Goal: Information Seeking & Learning: Learn about a topic

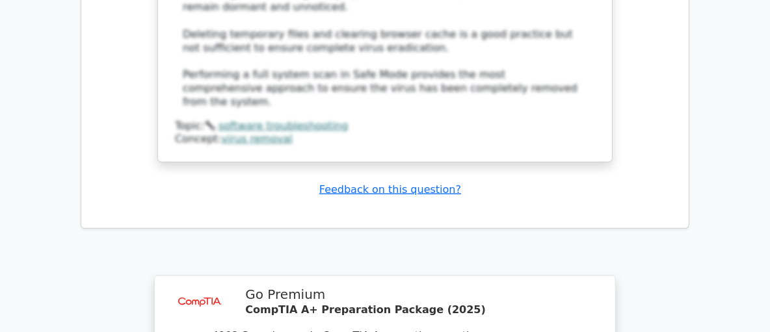
scroll to position [8129, 0]
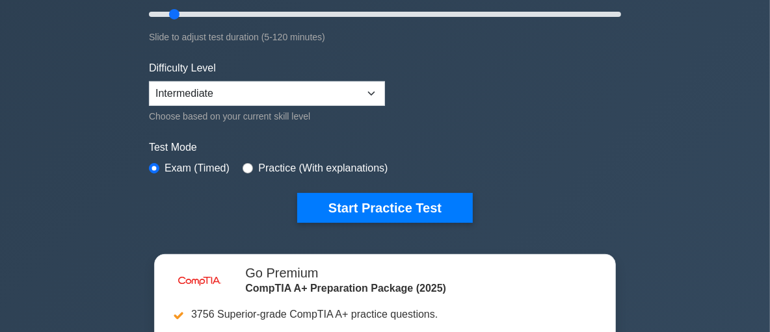
scroll to position [258, 0]
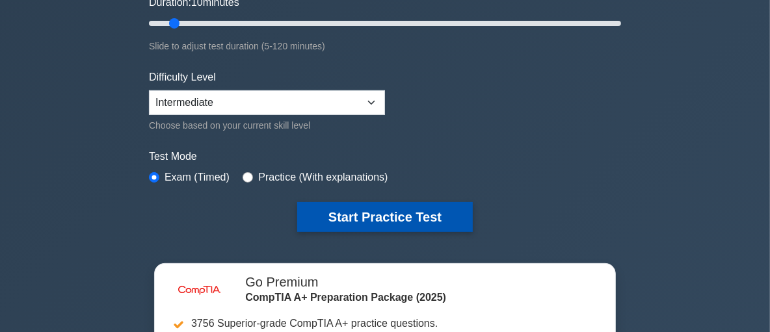
click at [371, 229] on button "Start Practice Test" at bounding box center [385, 217] width 176 height 30
click at [379, 222] on button "Start Practice Test" at bounding box center [385, 217] width 176 height 30
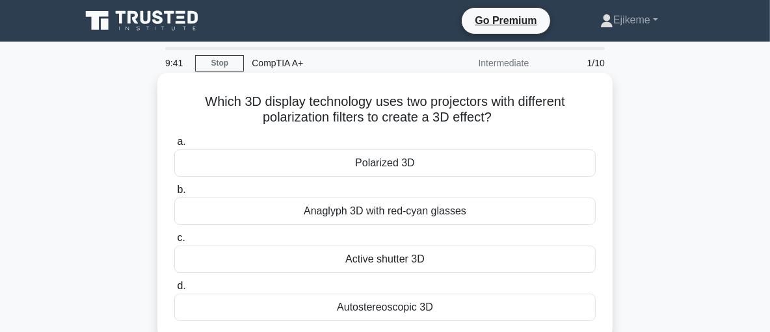
click at [390, 159] on div "Polarized 3D" at bounding box center [385, 163] width 422 height 27
click at [174, 146] on input "a. Polarized 3D" at bounding box center [174, 142] width 0 height 8
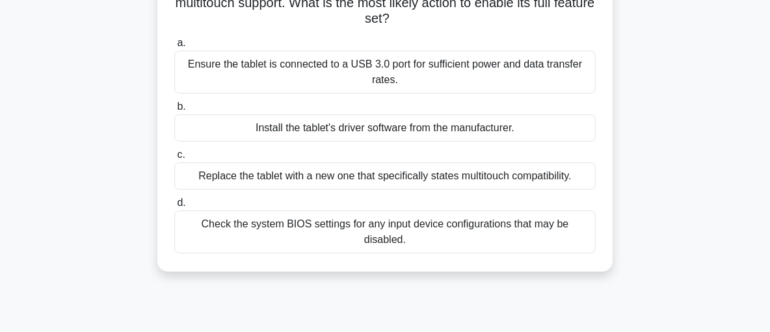
scroll to position [139, 0]
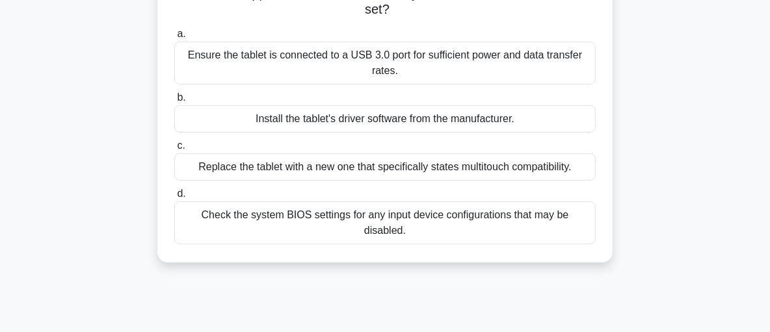
click at [379, 116] on div "Install the tablet's driver software from the manufacturer." at bounding box center [385, 118] width 422 height 27
click at [174, 102] on input "b. Install the tablet's driver software from the manufacturer." at bounding box center [174, 98] width 0 height 8
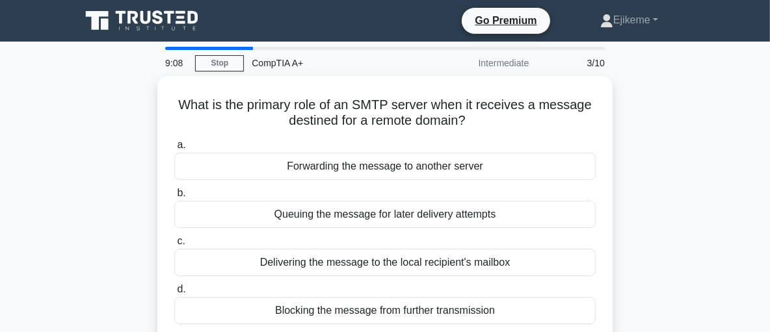
scroll to position [0, 0]
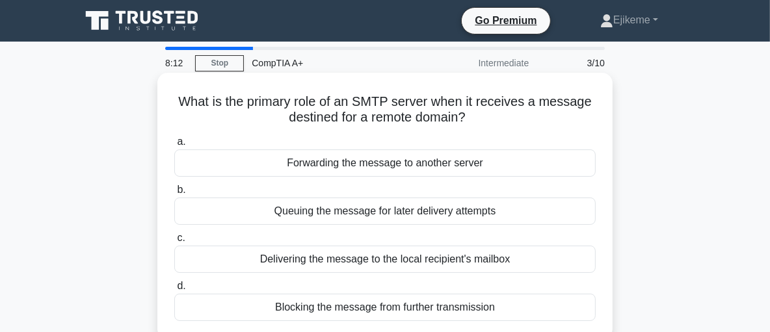
click at [378, 167] on div "Forwarding the message to another server" at bounding box center [385, 163] width 422 height 27
click at [174, 146] on input "a. Forwarding the message to another server" at bounding box center [174, 142] width 0 height 8
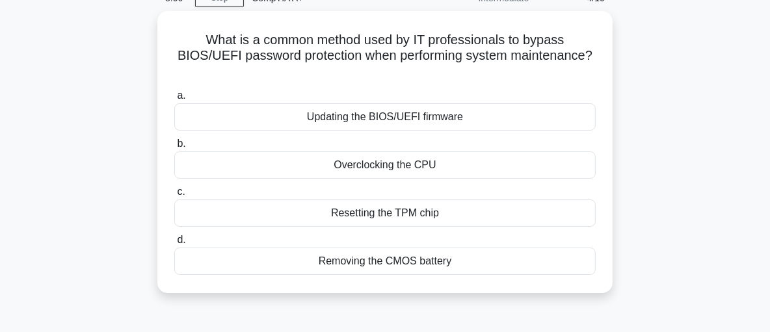
scroll to position [71, 0]
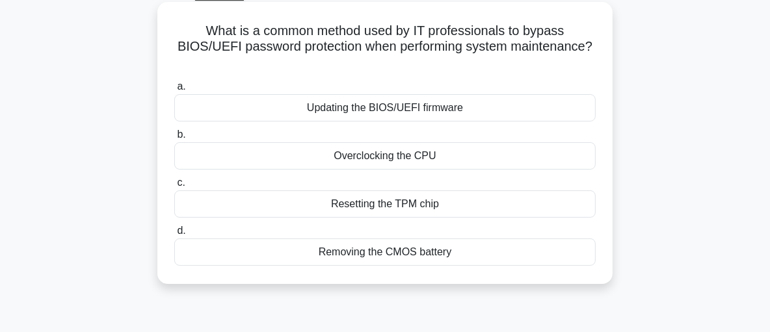
click at [418, 202] on div "Resetting the TPM chip" at bounding box center [385, 204] width 422 height 27
click at [174, 187] on input "c. Resetting the TPM chip" at bounding box center [174, 183] width 0 height 8
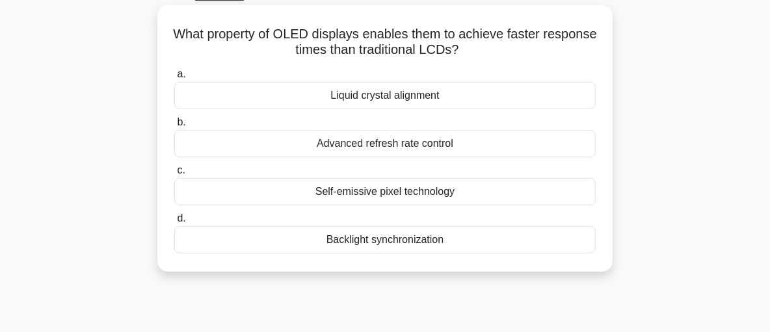
scroll to position [0, 0]
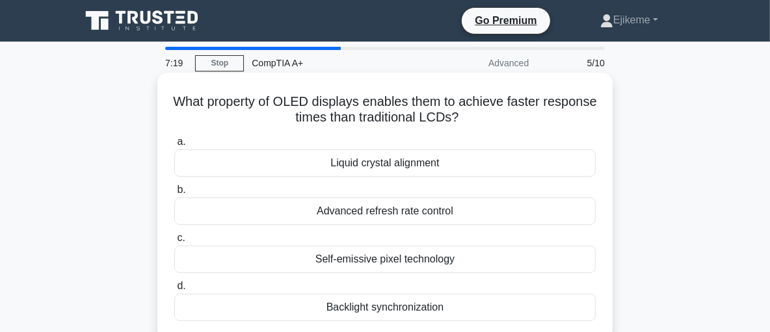
click at [417, 272] on div "Self-emissive pixel technology" at bounding box center [385, 259] width 422 height 27
click at [174, 243] on input "c. Self-emissive pixel technology" at bounding box center [174, 238] width 0 height 8
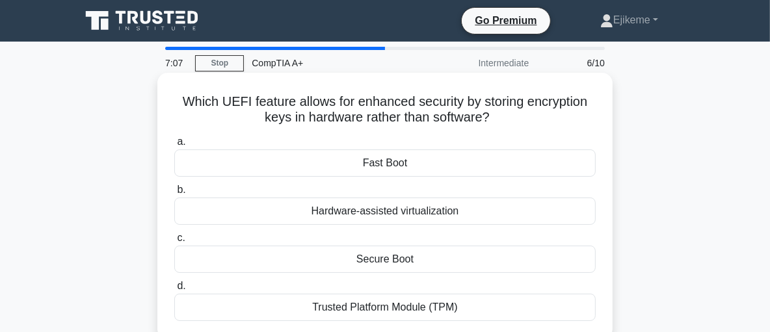
click at [409, 308] on div "Trusted Platform Module (TPM)" at bounding box center [385, 307] width 422 height 27
click at [174, 291] on input "d. Trusted Platform Module (TPM)" at bounding box center [174, 286] width 0 height 8
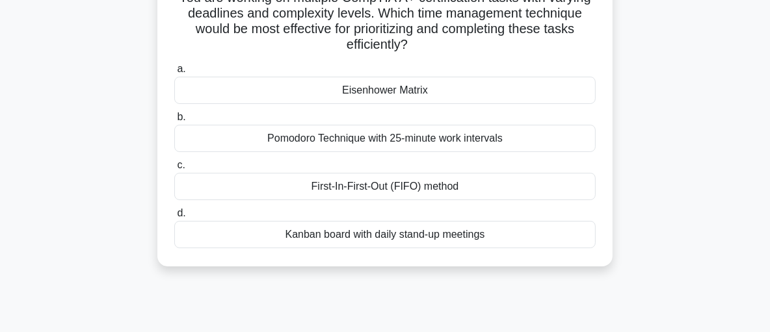
scroll to position [109, 0]
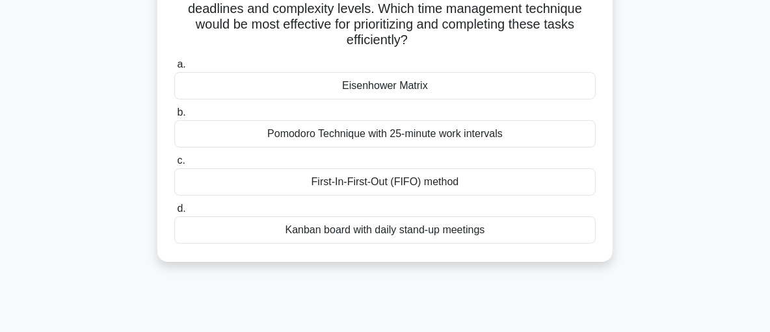
click at [485, 186] on div "First-In-First-Out (FIFO) method" at bounding box center [385, 181] width 422 height 27
click at [174, 165] on input "c. First-In-First-Out (FIFO) method" at bounding box center [174, 161] width 0 height 8
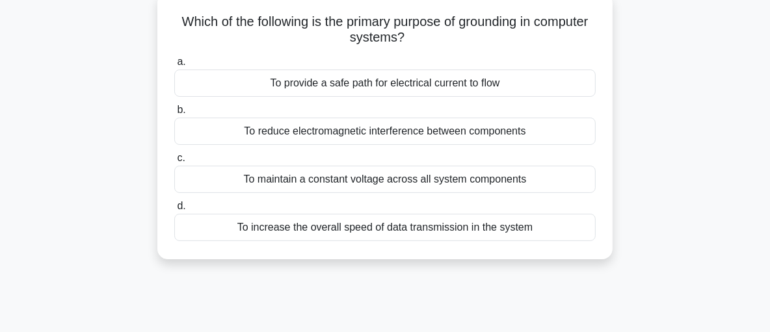
scroll to position [87, 0]
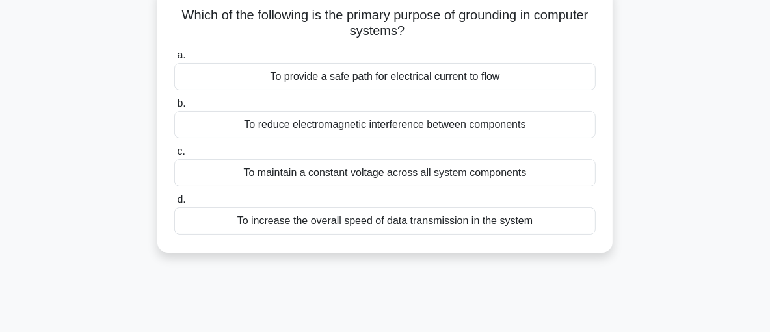
click at [474, 126] on div "To reduce electromagnetic interference between components" at bounding box center [385, 124] width 422 height 27
click at [174, 108] on input "b. To reduce electromagnetic interference between components" at bounding box center [174, 104] width 0 height 8
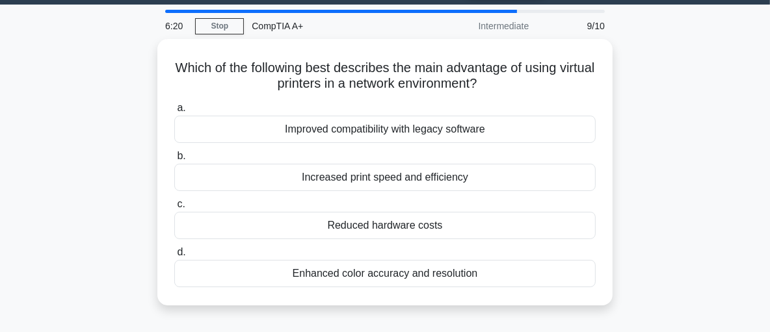
scroll to position [46, 0]
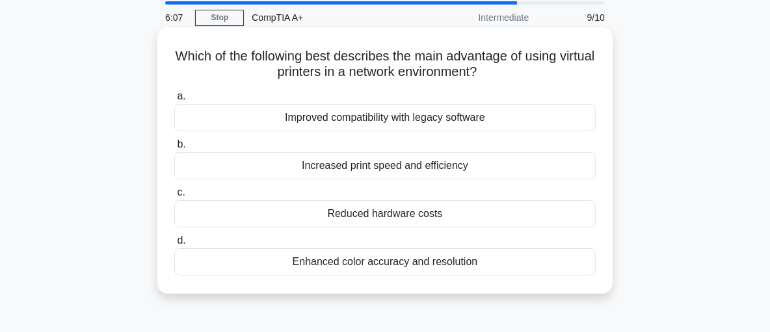
click at [476, 211] on div "Reduced hardware costs" at bounding box center [385, 213] width 422 height 27
click at [174, 197] on input "c. Reduced hardware costs" at bounding box center [174, 193] width 0 height 8
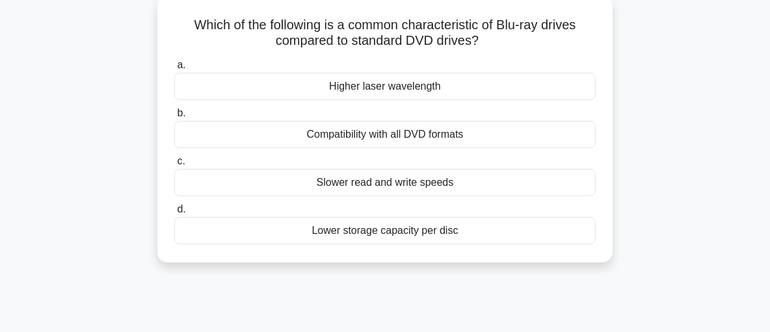
scroll to position [84, 0]
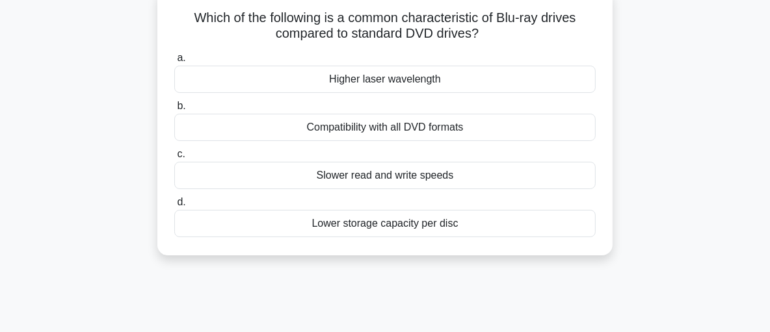
click at [498, 86] on div "Higher laser wavelength" at bounding box center [385, 79] width 422 height 27
click at [174, 62] on input "a. Higher laser wavelength" at bounding box center [174, 58] width 0 height 8
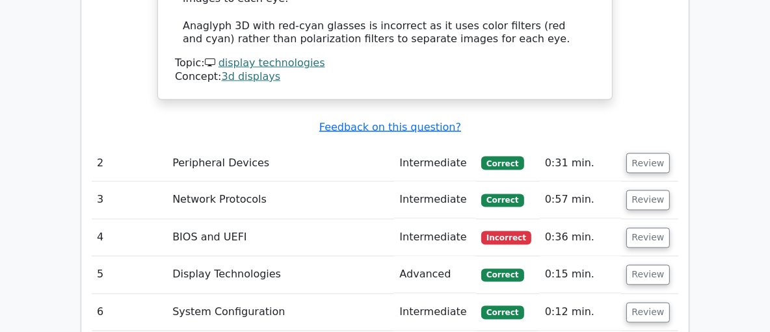
scroll to position [1648, 0]
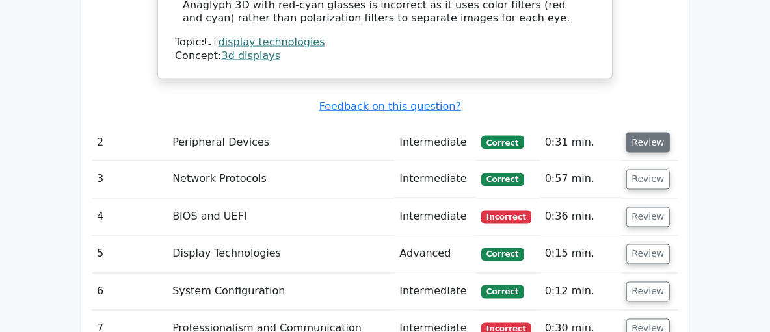
click at [651, 133] on button "Review" at bounding box center [648, 143] width 44 height 20
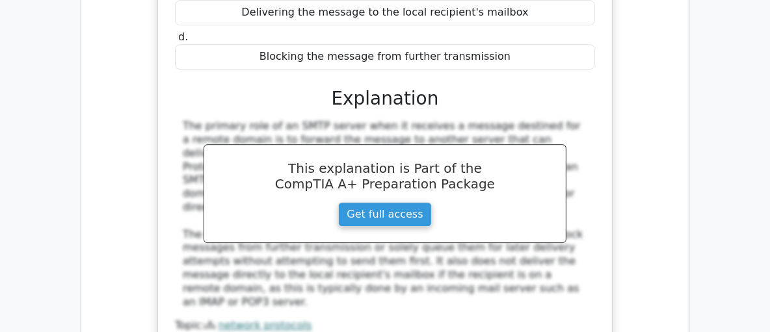
scroll to position [2866, 0]
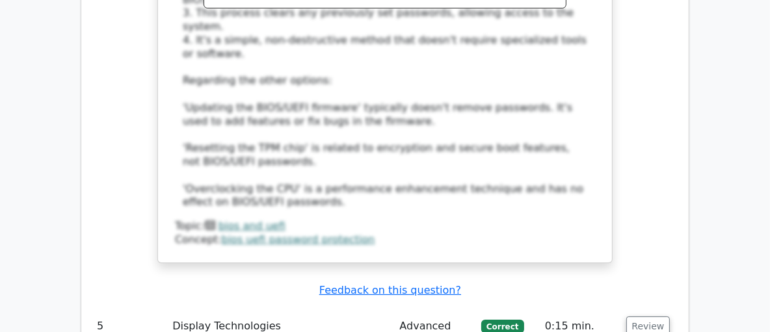
scroll to position [3712, 0]
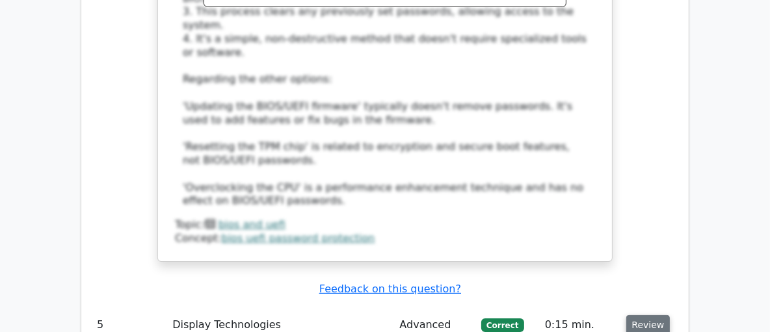
click at [649, 316] on button "Review" at bounding box center [648, 326] width 44 height 20
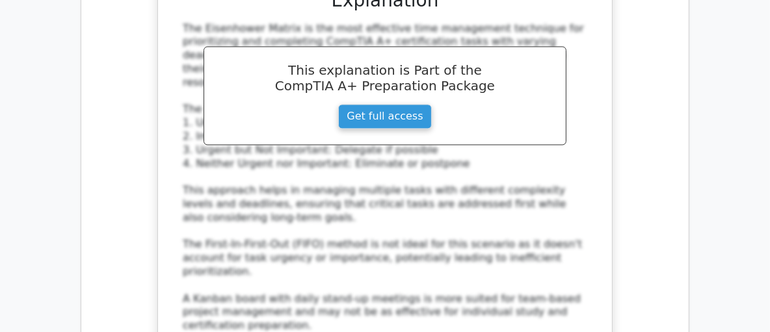
scroll to position [5710, 0]
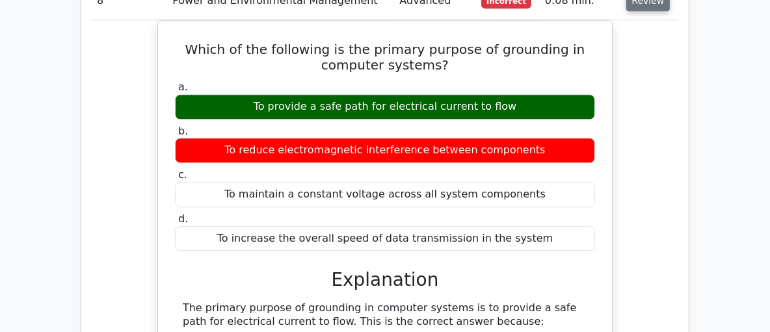
scroll to position [6212, 0]
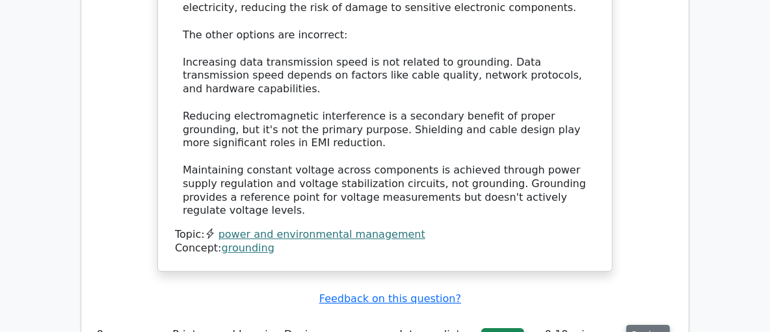
scroll to position [6677, 0]
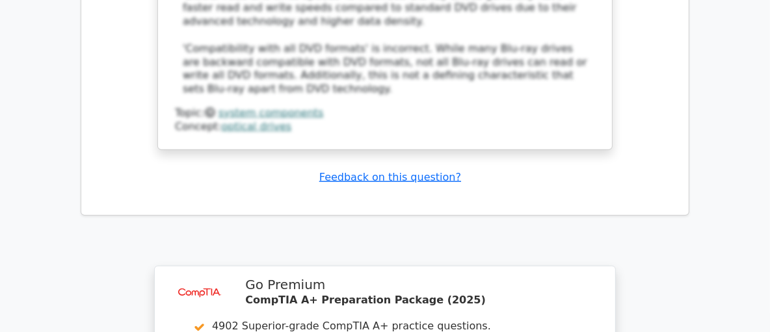
scroll to position [8282, 0]
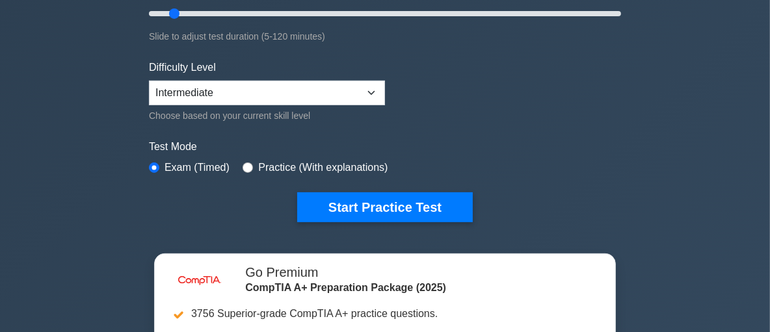
scroll to position [269, 0]
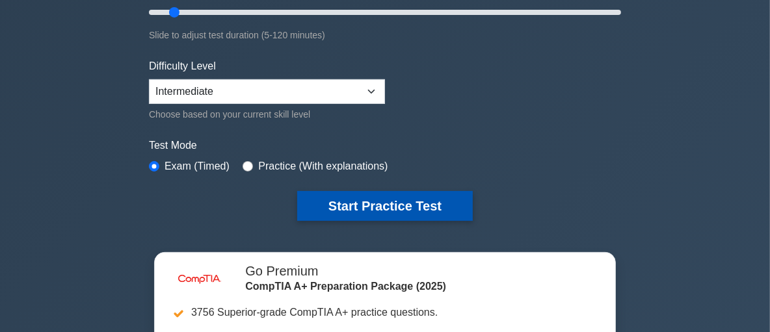
click at [372, 212] on button "Start Practice Test" at bounding box center [385, 206] width 176 height 30
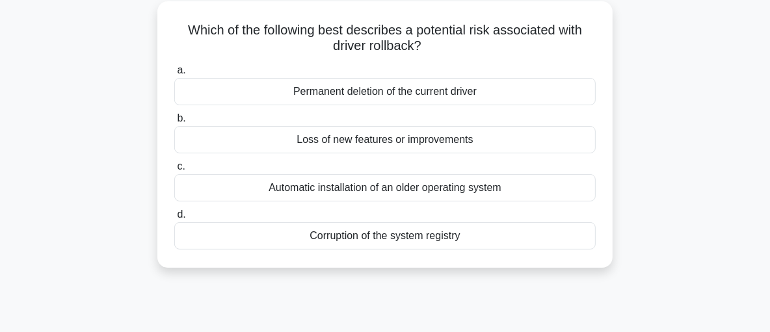
scroll to position [76, 0]
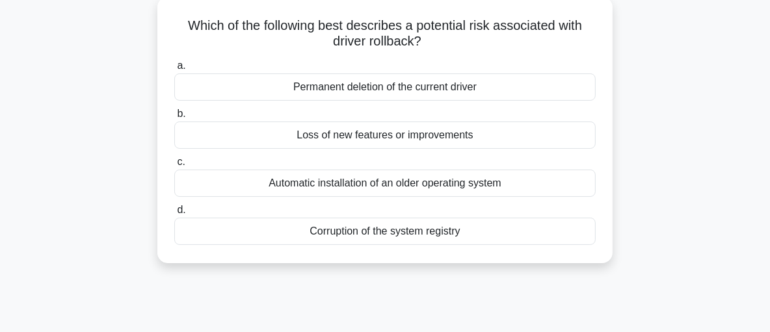
click at [459, 137] on div "Loss of new features or improvements" at bounding box center [385, 135] width 422 height 27
click at [174, 118] on input "b. Loss of new features or improvements" at bounding box center [174, 114] width 0 height 8
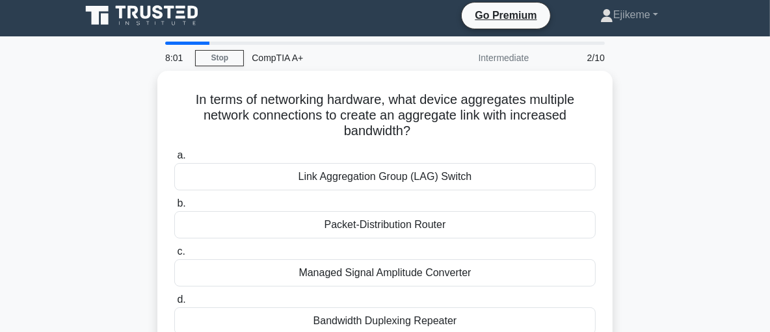
scroll to position [0, 0]
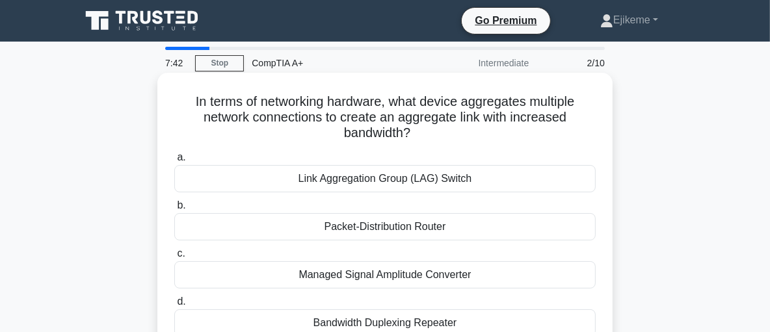
click at [428, 176] on div "Link Aggregation Group (LAG) Switch" at bounding box center [385, 178] width 422 height 27
click at [174, 162] on input "a. Link Aggregation Group (LAG) Switch" at bounding box center [174, 158] width 0 height 8
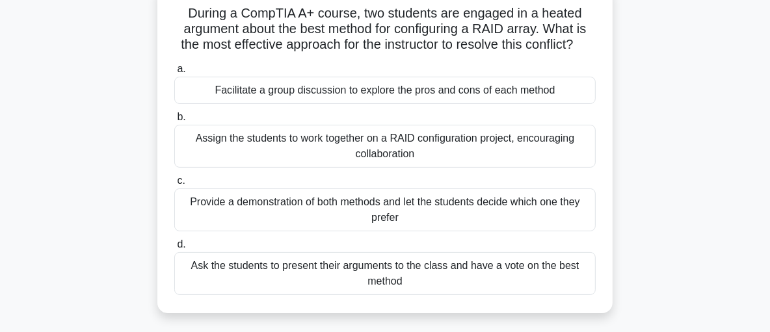
scroll to position [77, 0]
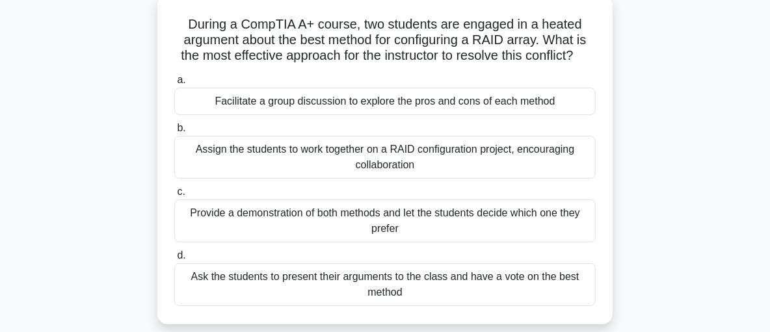
click at [520, 222] on div "Provide a demonstration of both methods and let the students decide which one t…" at bounding box center [385, 221] width 422 height 43
click at [174, 196] on input "c. Provide a demonstration of both methods and let the students decide which on…" at bounding box center [174, 192] width 0 height 8
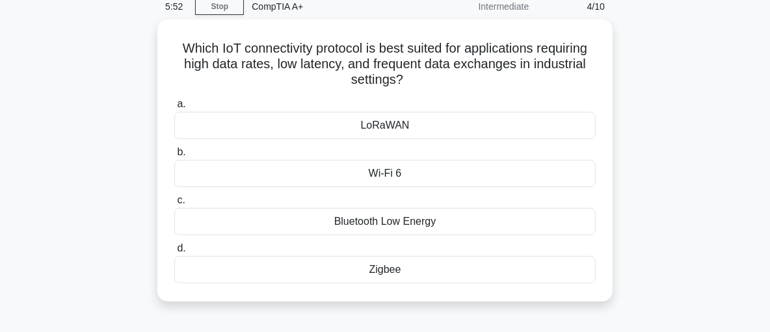
scroll to position [58, 0]
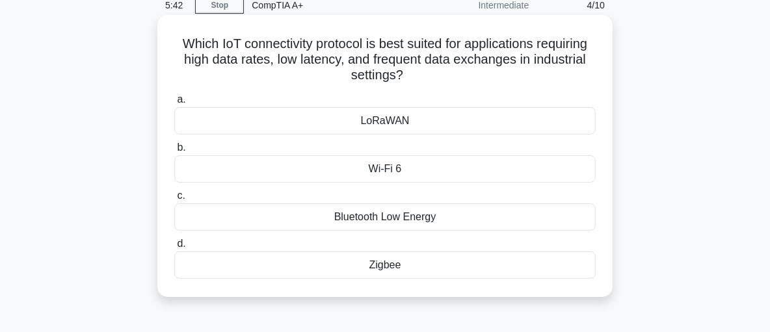
click at [500, 116] on div "LoRaWAN" at bounding box center [385, 120] width 422 height 27
click at [174, 104] on input "a. LoRaWAN" at bounding box center [174, 100] width 0 height 8
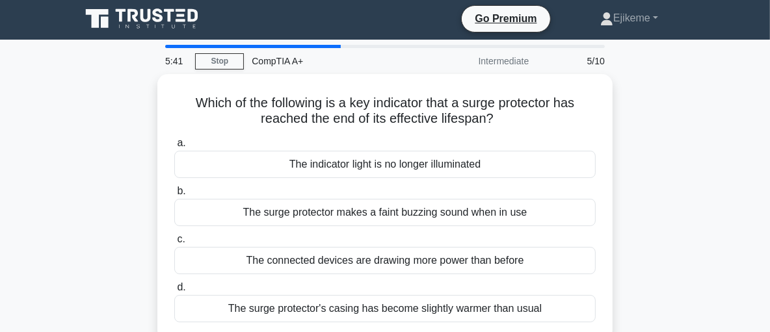
scroll to position [0, 0]
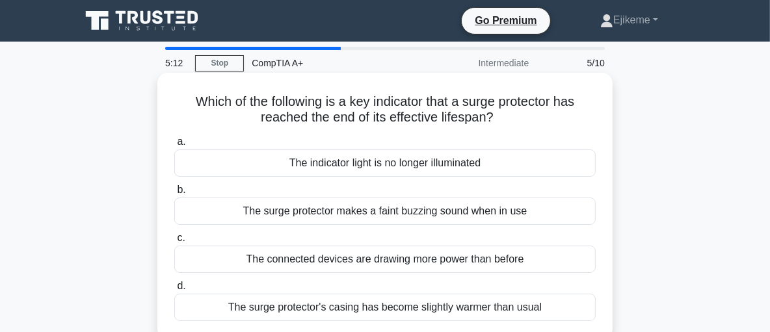
click at [482, 171] on div "The indicator light is no longer illuminated" at bounding box center [385, 163] width 422 height 27
click at [174, 146] on input "a. The indicator light is no longer illuminated" at bounding box center [174, 142] width 0 height 8
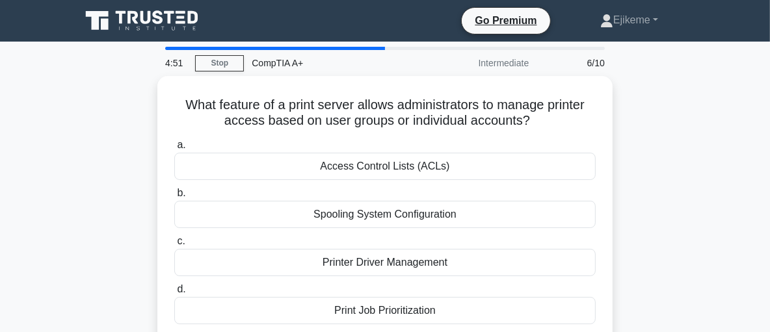
click at [482, 171] on div "Access Control Lists (ACLs)" at bounding box center [385, 166] width 422 height 27
click at [174, 150] on input "a. Access Control Lists (ACLs)" at bounding box center [174, 145] width 0 height 8
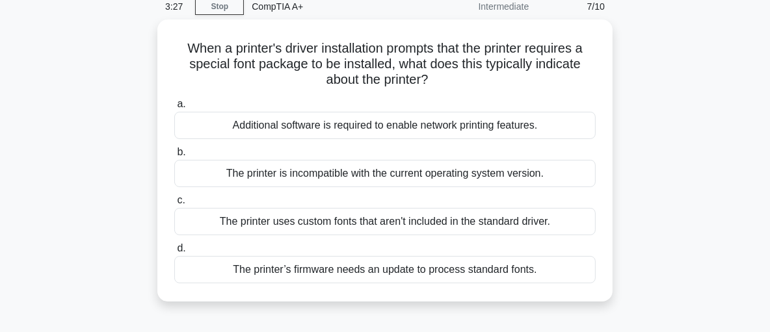
scroll to position [63, 0]
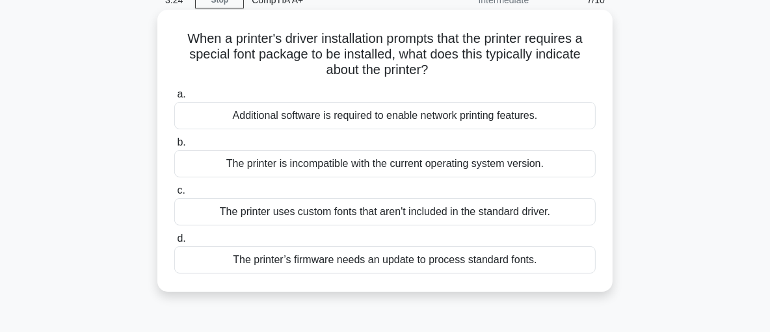
click at [457, 247] on div "The printer’s firmware needs an update to process standard fonts." at bounding box center [385, 260] width 422 height 27
click at [174, 243] on input "d. The printer’s firmware needs an update to process standard fonts." at bounding box center [174, 239] width 0 height 8
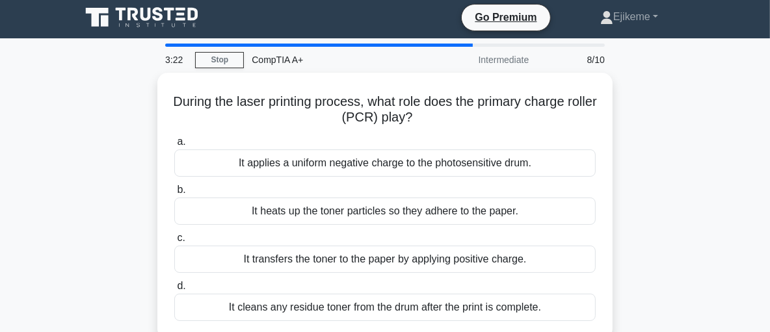
scroll to position [0, 0]
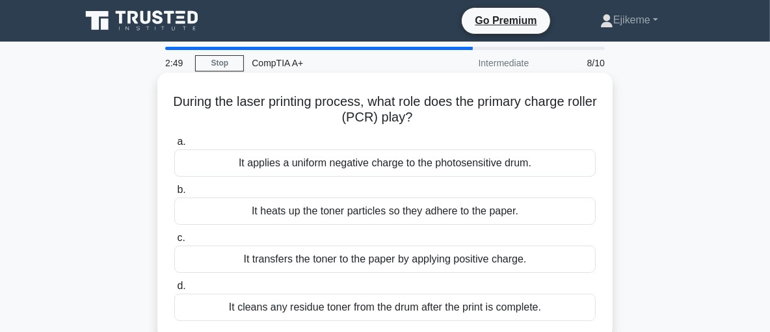
click at [445, 163] on div "It applies a uniform negative charge to the photosensitive drum." at bounding box center [385, 163] width 422 height 27
click at [174, 146] on input "a. It applies a uniform negative charge to the photosensitive drum." at bounding box center [174, 142] width 0 height 8
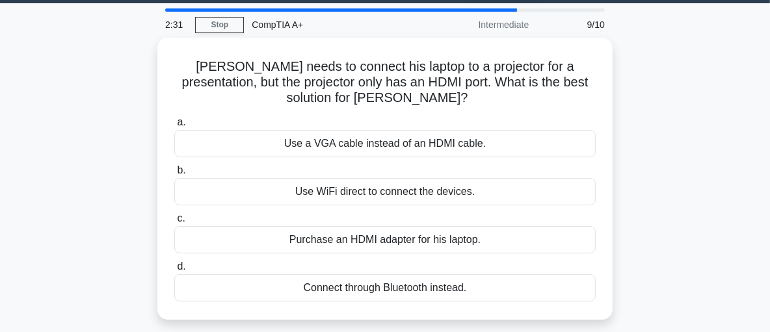
scroll to position [46, 0]
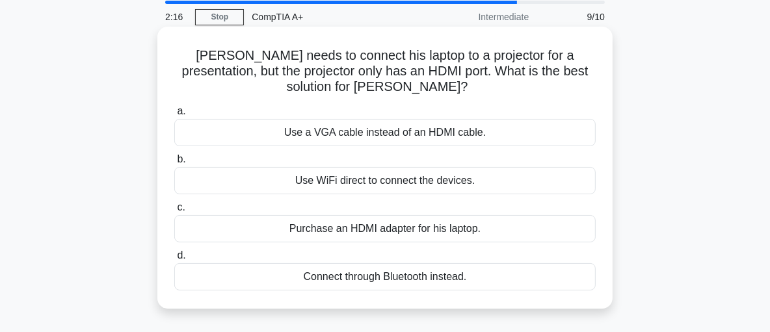
click at [483, 219] on div "Purchase an HDMI adapter for his laptop." at bounding box center [385, 228] width 422 height 27
click at [174, 212] on input "c. Purchase an HDMI adapter for his laptop." at bounding box center [174, 208] width 0 height 8
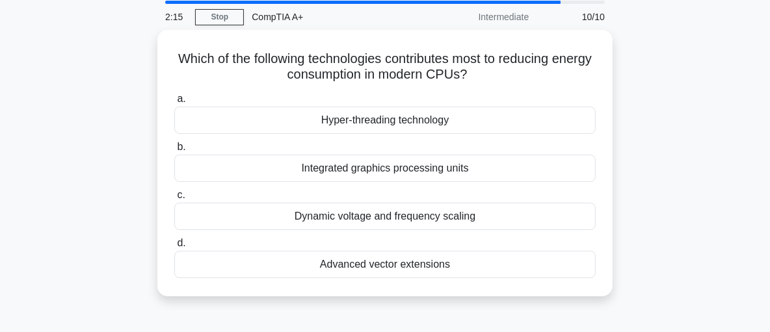
scroll to position [0, 0]
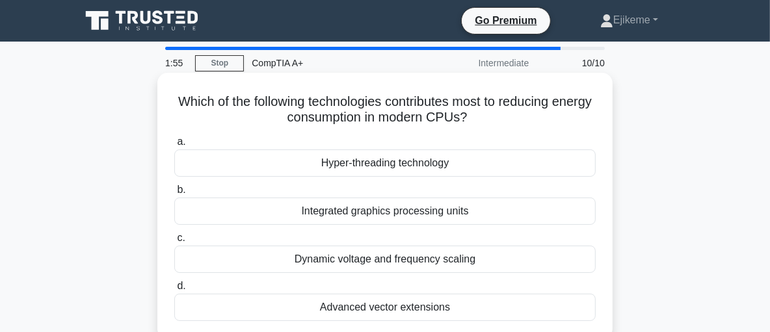
click at [411, 157] on div "Hyper-threading technology" at bounding box center [385, 163] width 422 height 27
click at [174, 146] on input "a. Hyper-threading technology" at bounding box center [174, 142] width 0 height 8
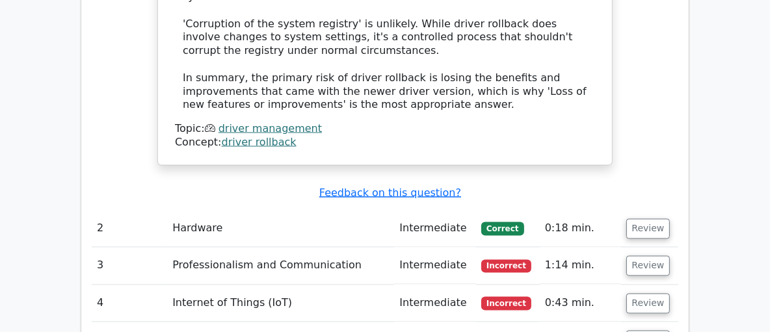
scroll to position [1634, 0]
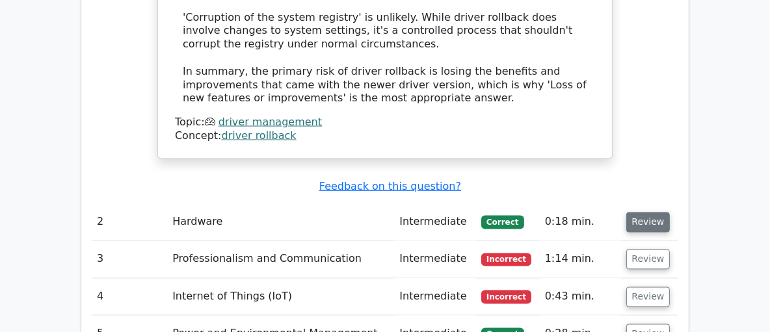
click at [649, 213] on button "Review" at bounding box center [648, 223] width 44 height 20
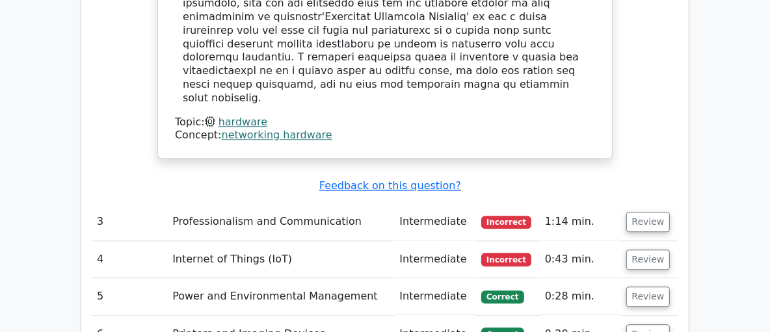
scroll to position [2340, 0]
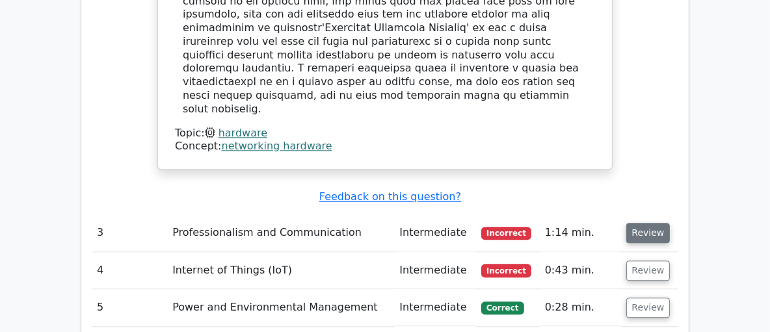
click at [648, 223] on button "Review" at bounding box center [648, 233] width 44 height 20
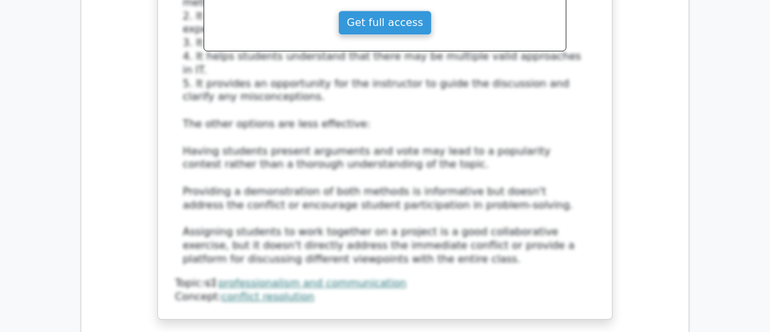
scroll to position [3051, 0]
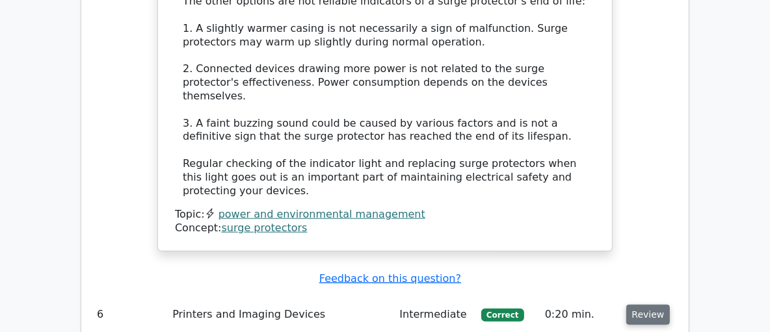
click at [645, 305] on button "Review" at bounding box center [648, 315] width 44 height 20
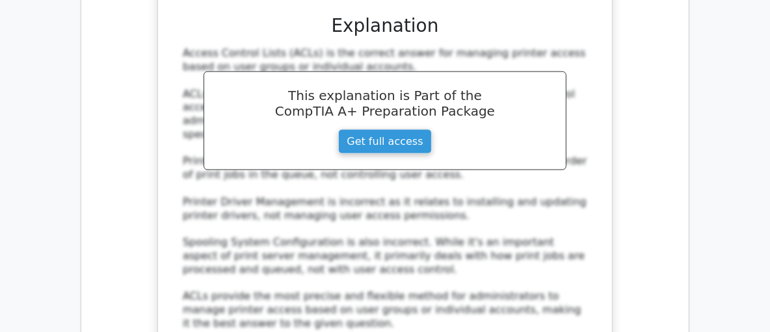
scroll to position [5023, 0]
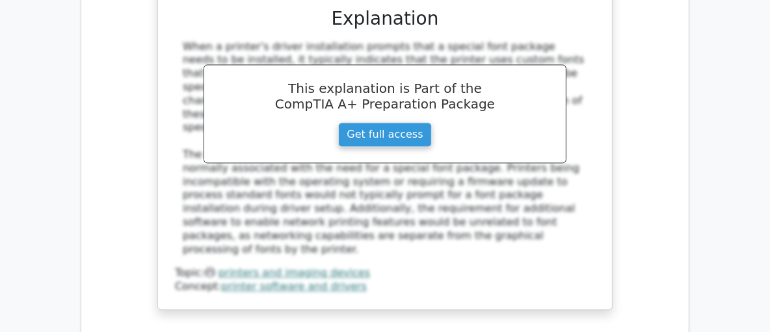
scroll to position [5729, 0]
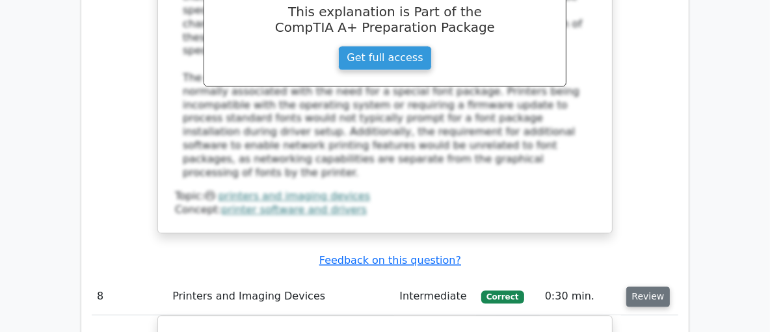
scroll to position [5810, 0]
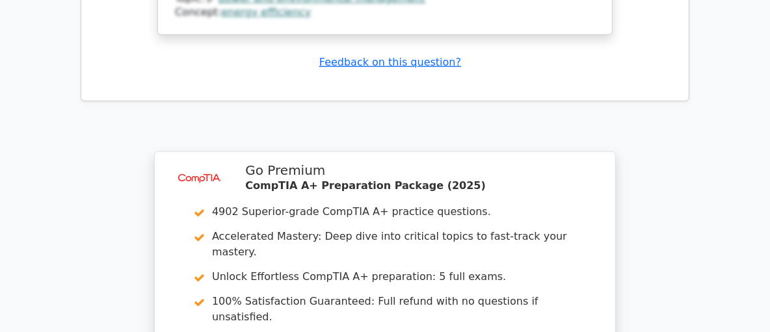
scroll to position [8030, 0]
